Goal: Task Accomplishment & Management: Use online tool/utility

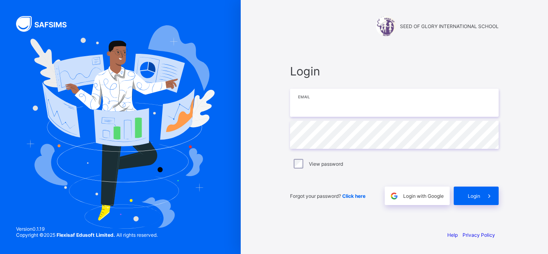
click at [313, 109] on input "email" at bounding box center [394, 103] width 209 height 28
type input "**********"
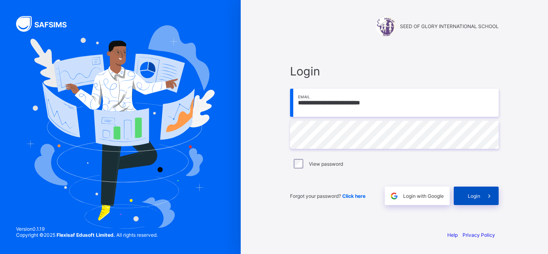
click at [476, 196] on span "Login" at bounding box center [474, 196] width 12 height 6
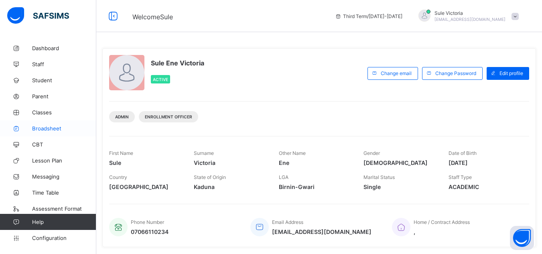
click at [62, 130] on span "Broadsheet" at bounding box center [64, 128] width 64 height 6
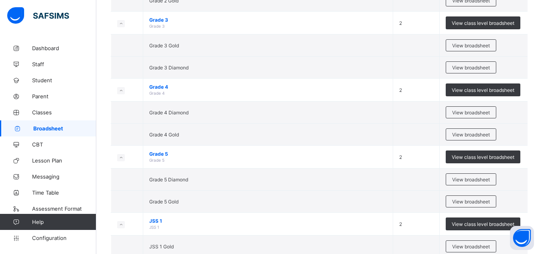
scroll to position [438, 0]
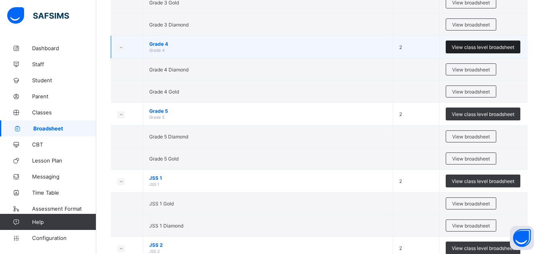
click at [502, 45] on span "View class level broadsheet" at bounding box center [483, 47] width 63 height 6
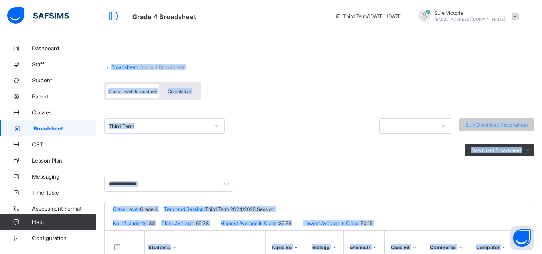
click at [426, 85] on div "Class Level Broadsheet Cumulative" at bounding box center [318, 93] width 429 height 30
